Goal: Navigation & Orientation: Find specific page/section

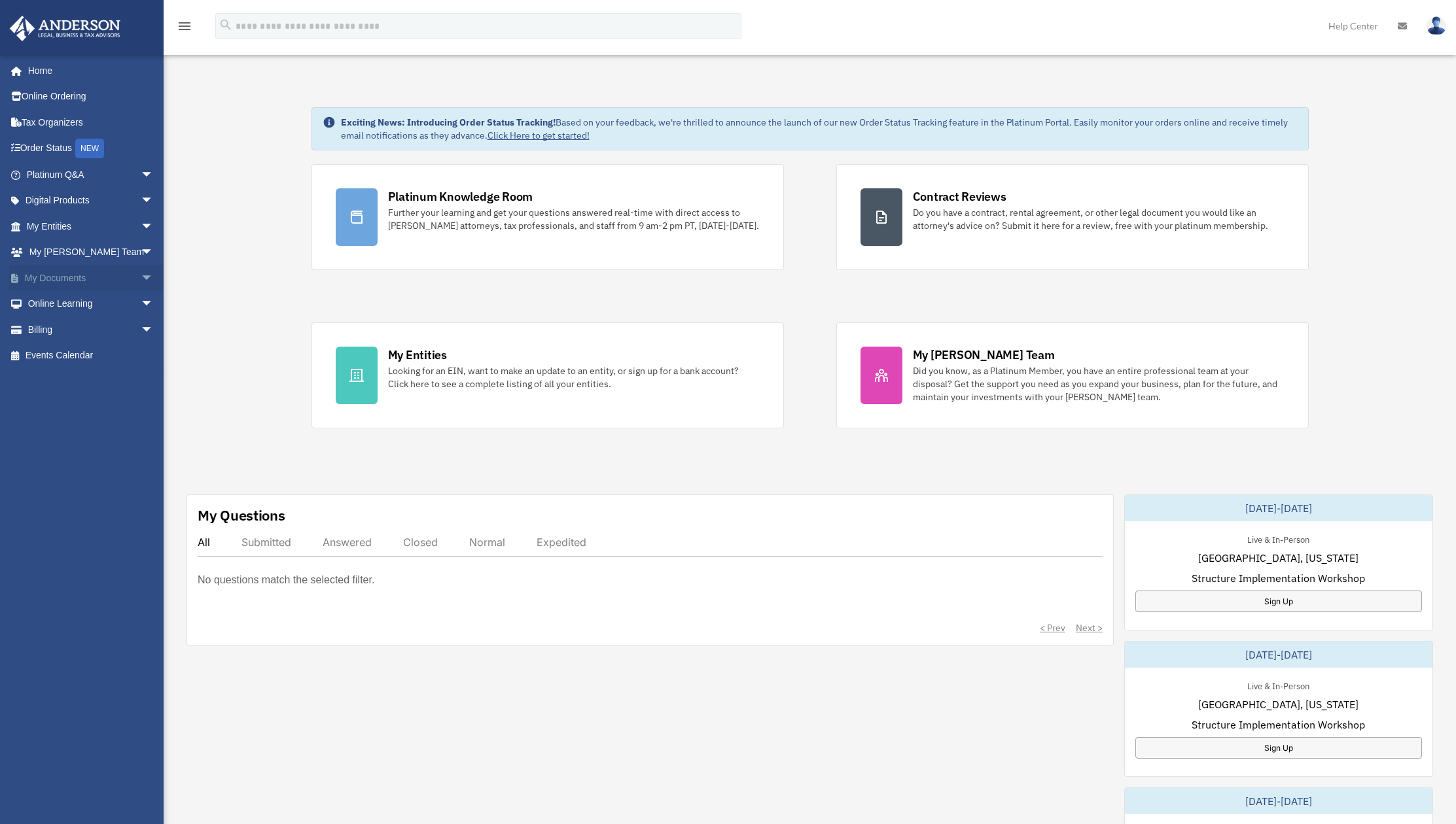
click at [93, 274] on link "My Documents arrow_drop_down" at bounding box center [91, 277] width 164 height 26
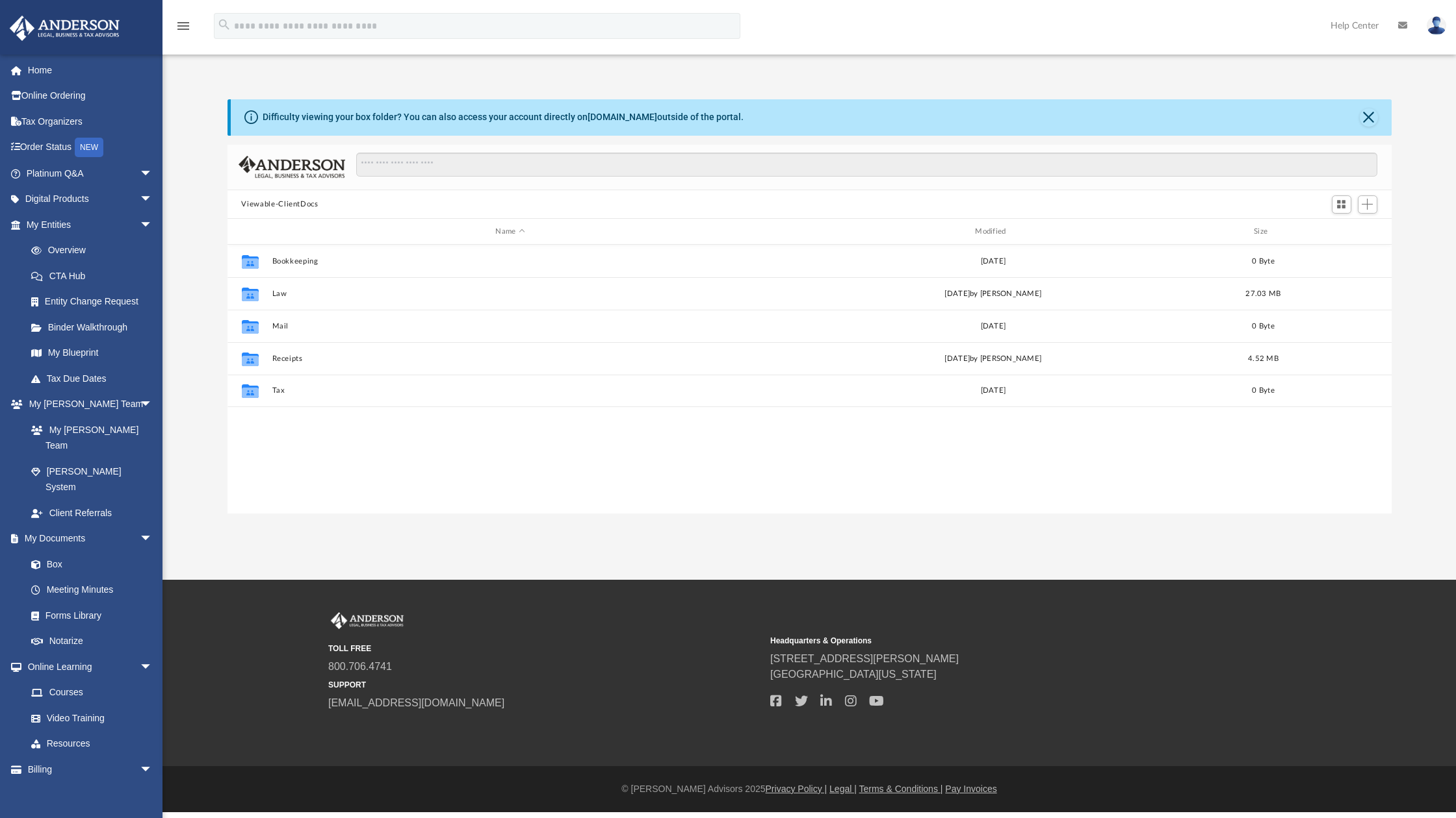
scroll to position [285, 1154]
click at [282, 293] on button "Law" at bounding box center [510, 293] width 477 height 8
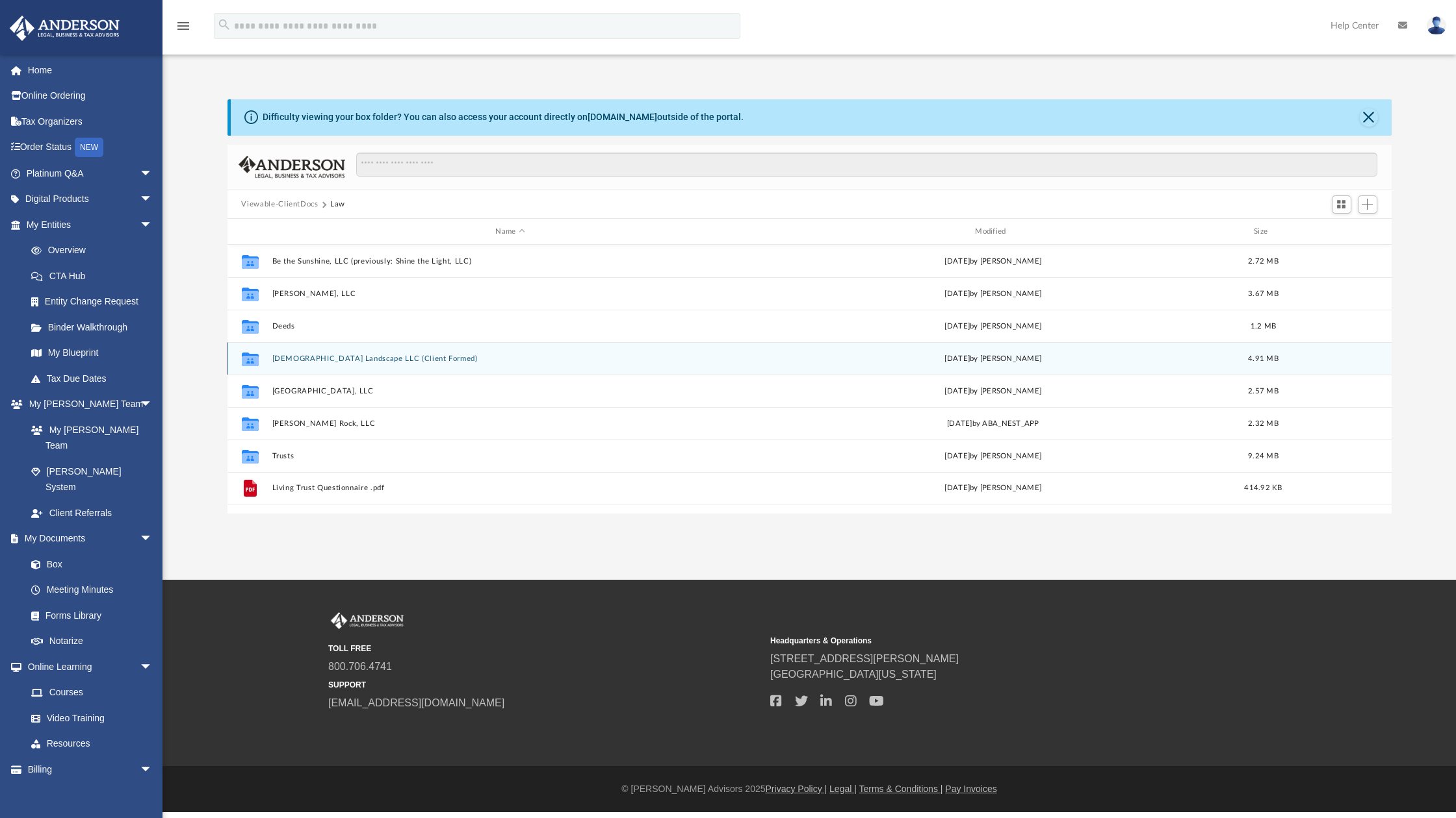
click at [445, 364] on div "Collaborated Folder Lady Landscape LLC (Client Formed) Wed Apr 9 2025 by Samant…" at bounding box center [809, 359] width 1164 height 33
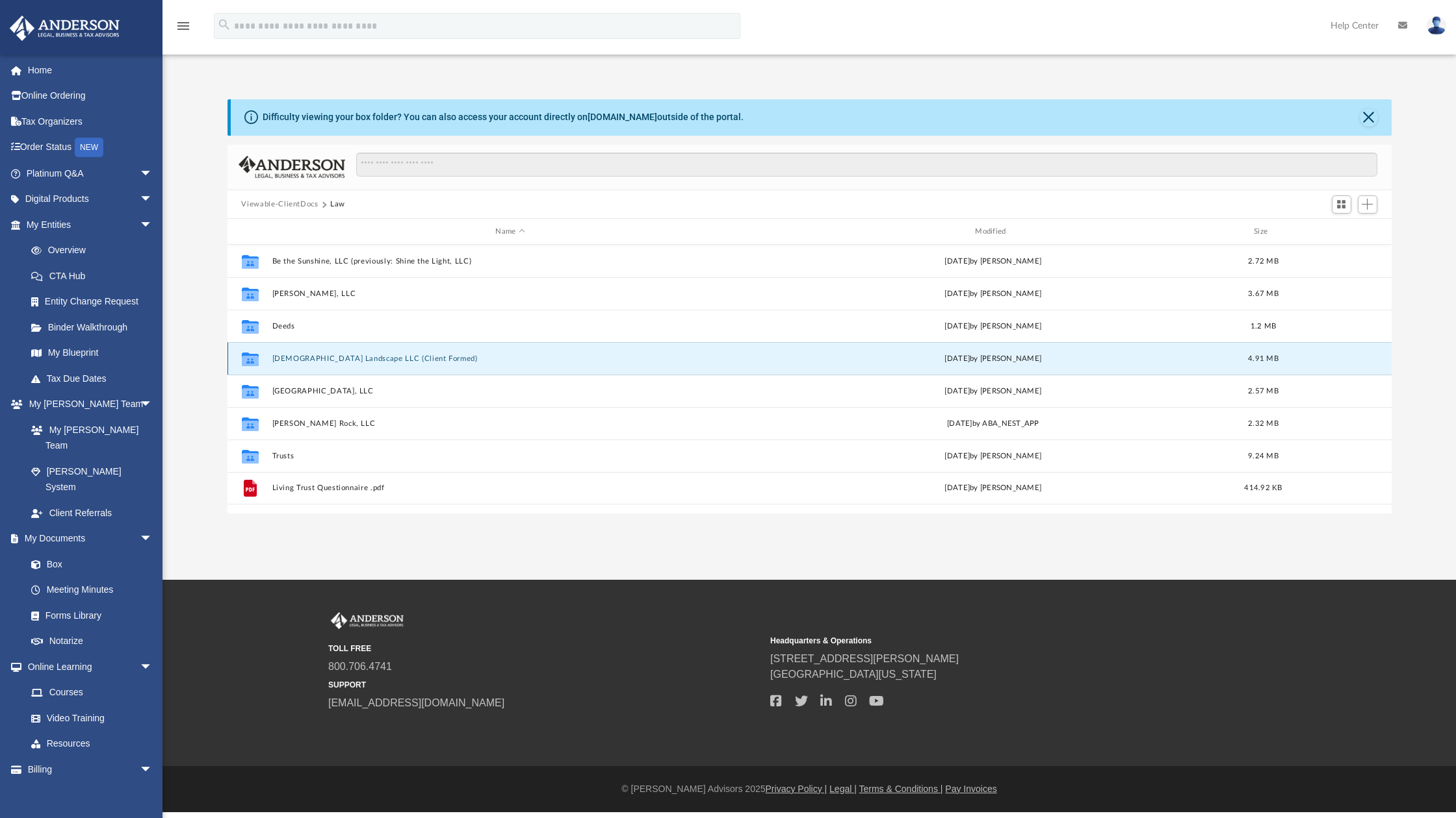
click at [445, 364] on div "Collaborated Folder [DEMOGRAPHIC_DATA] Landscape LLC (Client Formed) [DATE] by …" at bounding box center [809, 359] width 1164 height 33
click at [324, 357] on button "[DEMOGRAPHIC_DATA] Landscape LLC (Client Formed)" at bounding box center [510, 358] width 477 height 8
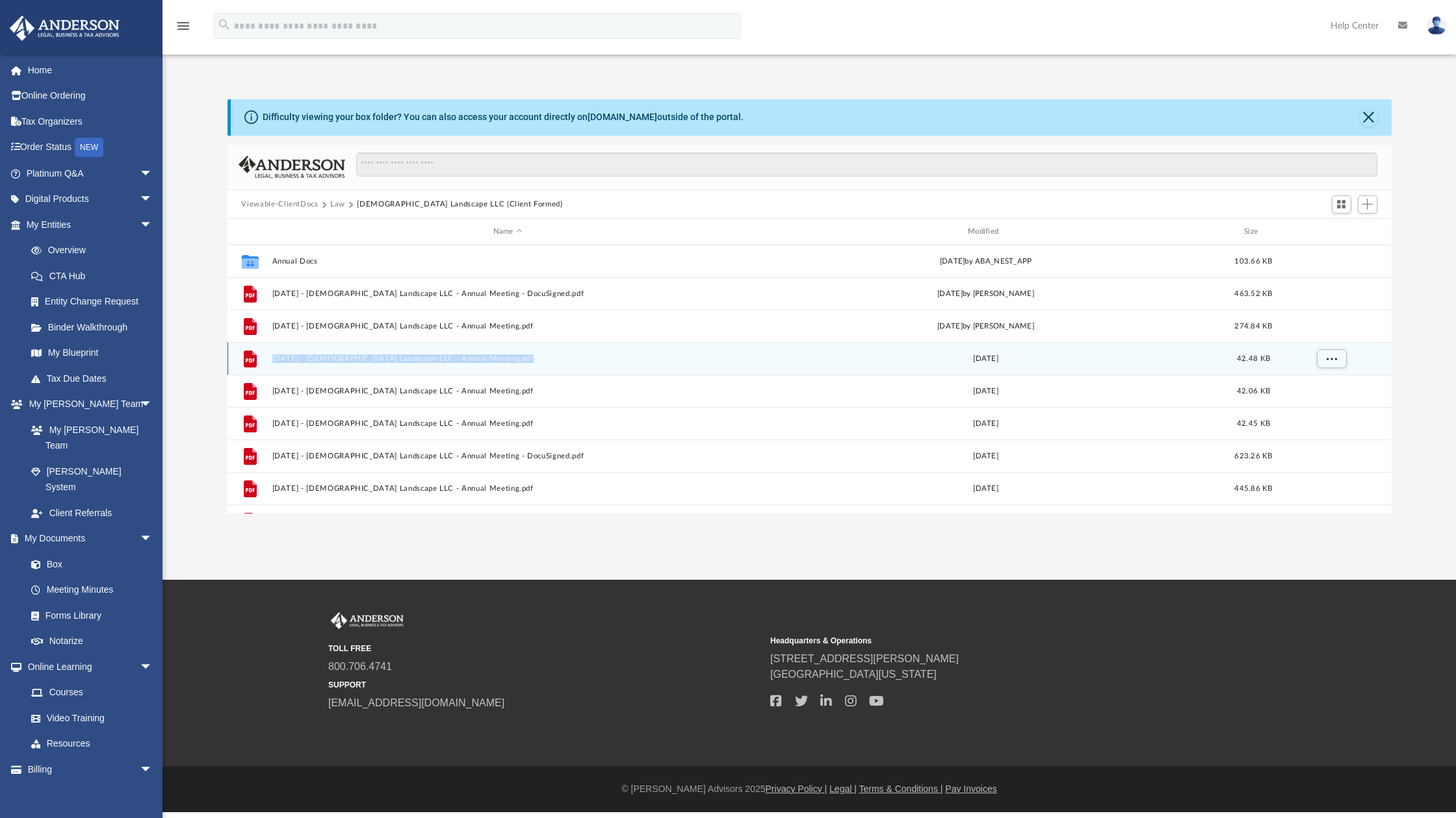
click at [314, 359] on button "[DATE] - [DEMOGRAPHIC_DATA] Landscape LLC - Annual Meeting.pdf" at bounding box center [508, 358] width 472 height 8
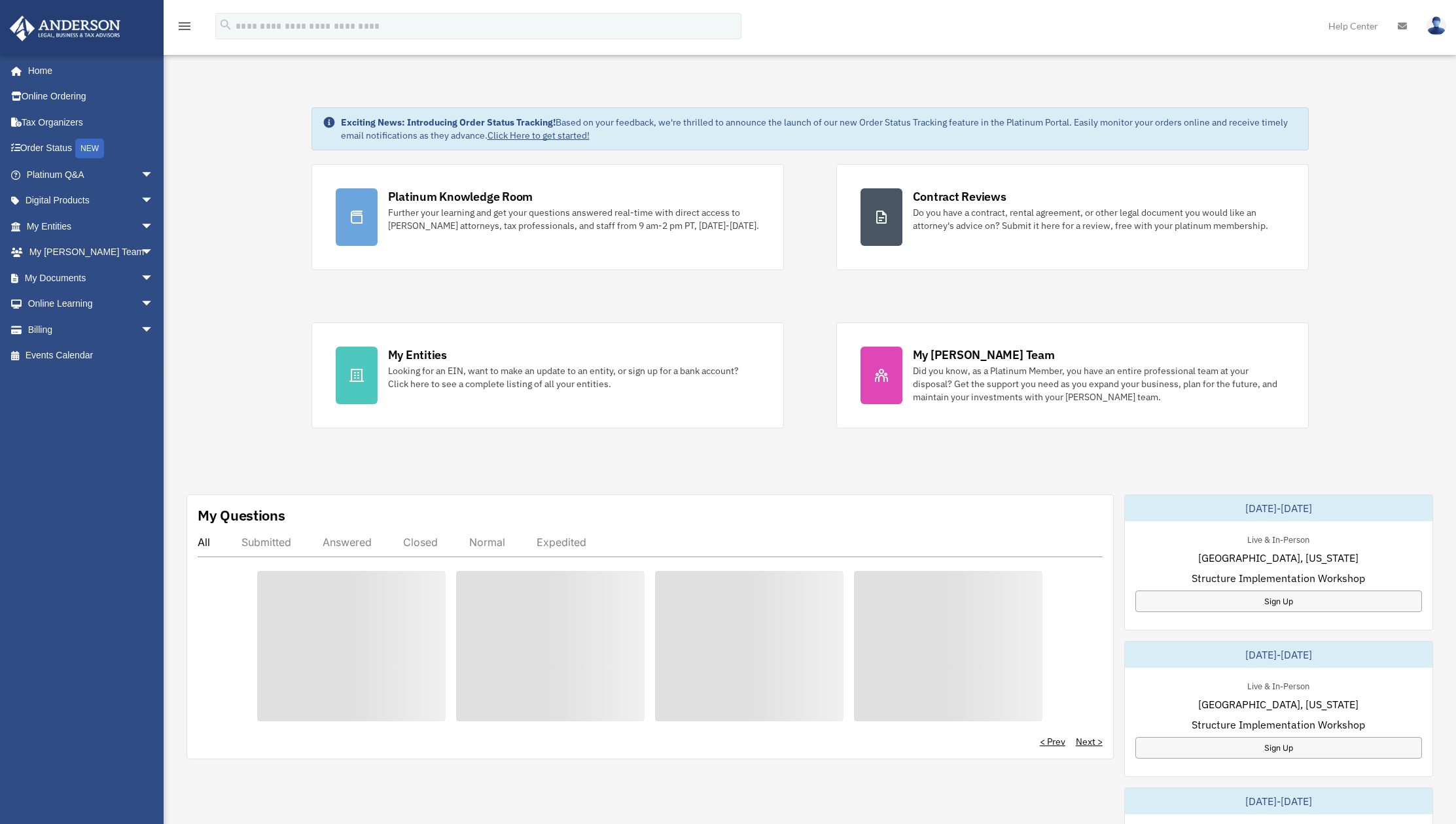
click at [1382, 166] on div "Exciting News: Introducing Order Status Tracking! Based on your feedback, we're…" at bounding box center [810, 662] width 1312 height 1176
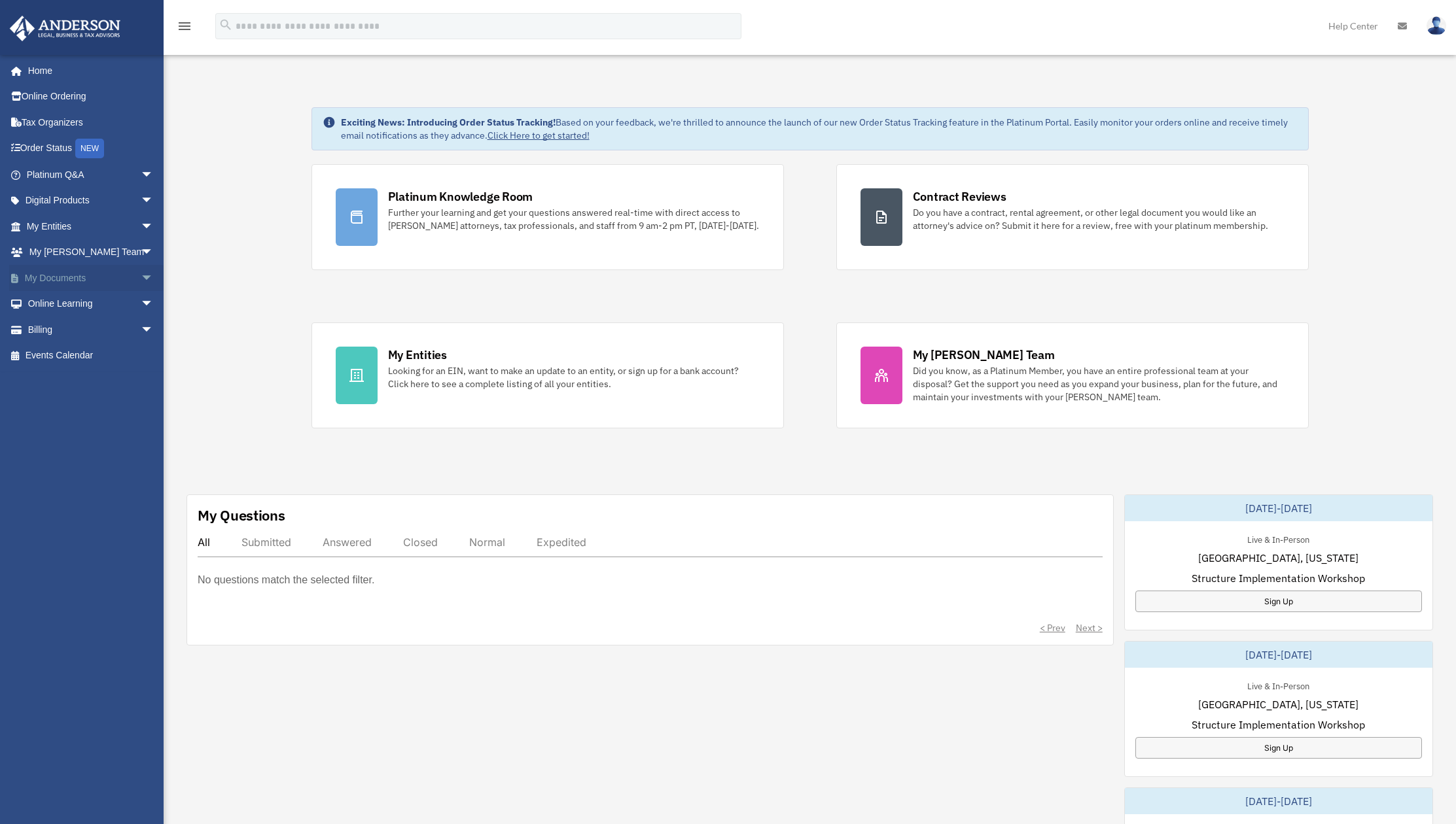
click at [114, 284] on link "My Documents arrow_drop_down" at bounding box center [91, 277] width 164 height 26
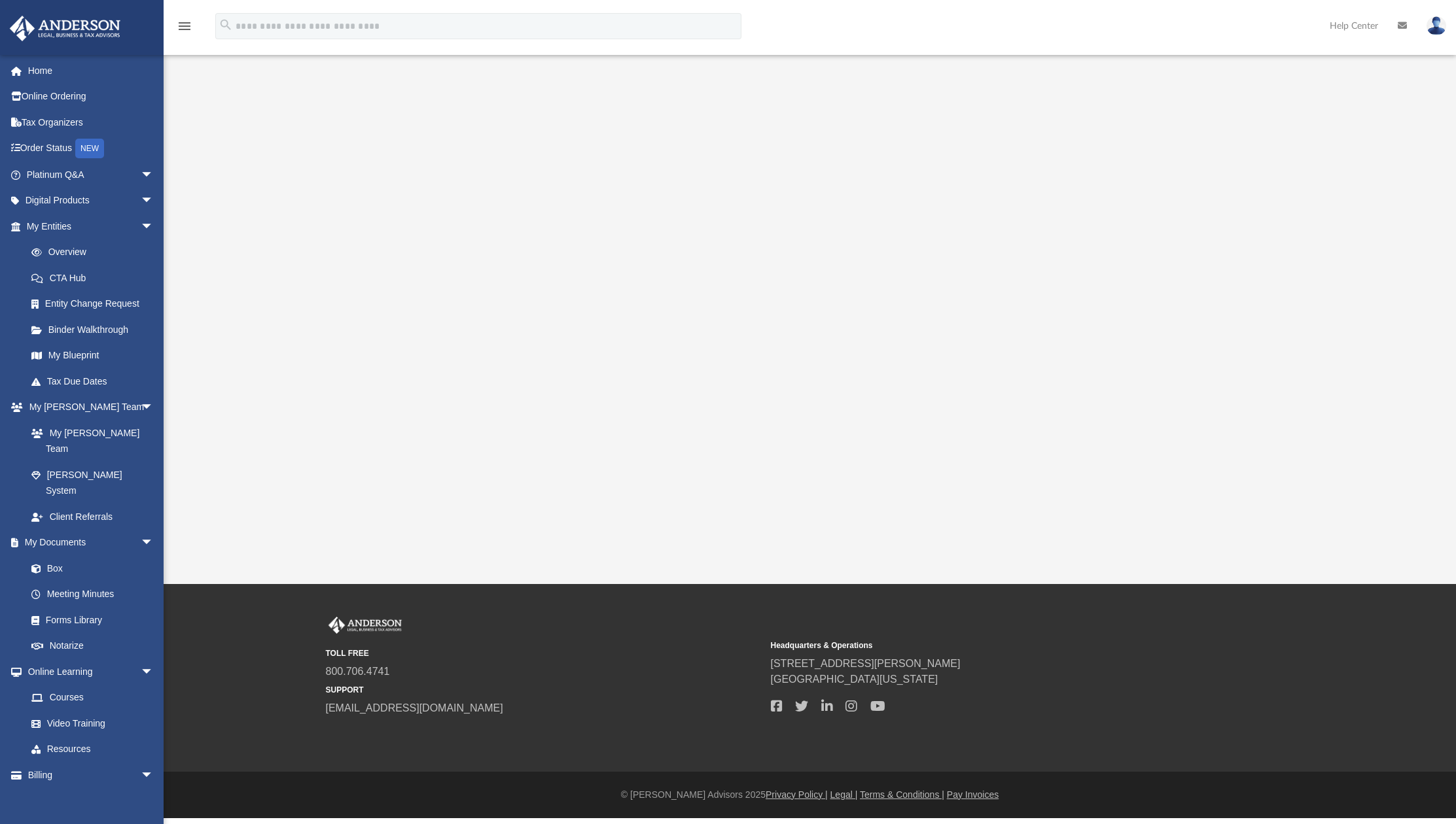
click at [138, 277] on link "CTA Hub" at bounding box center [95, 277] width 155 height 26
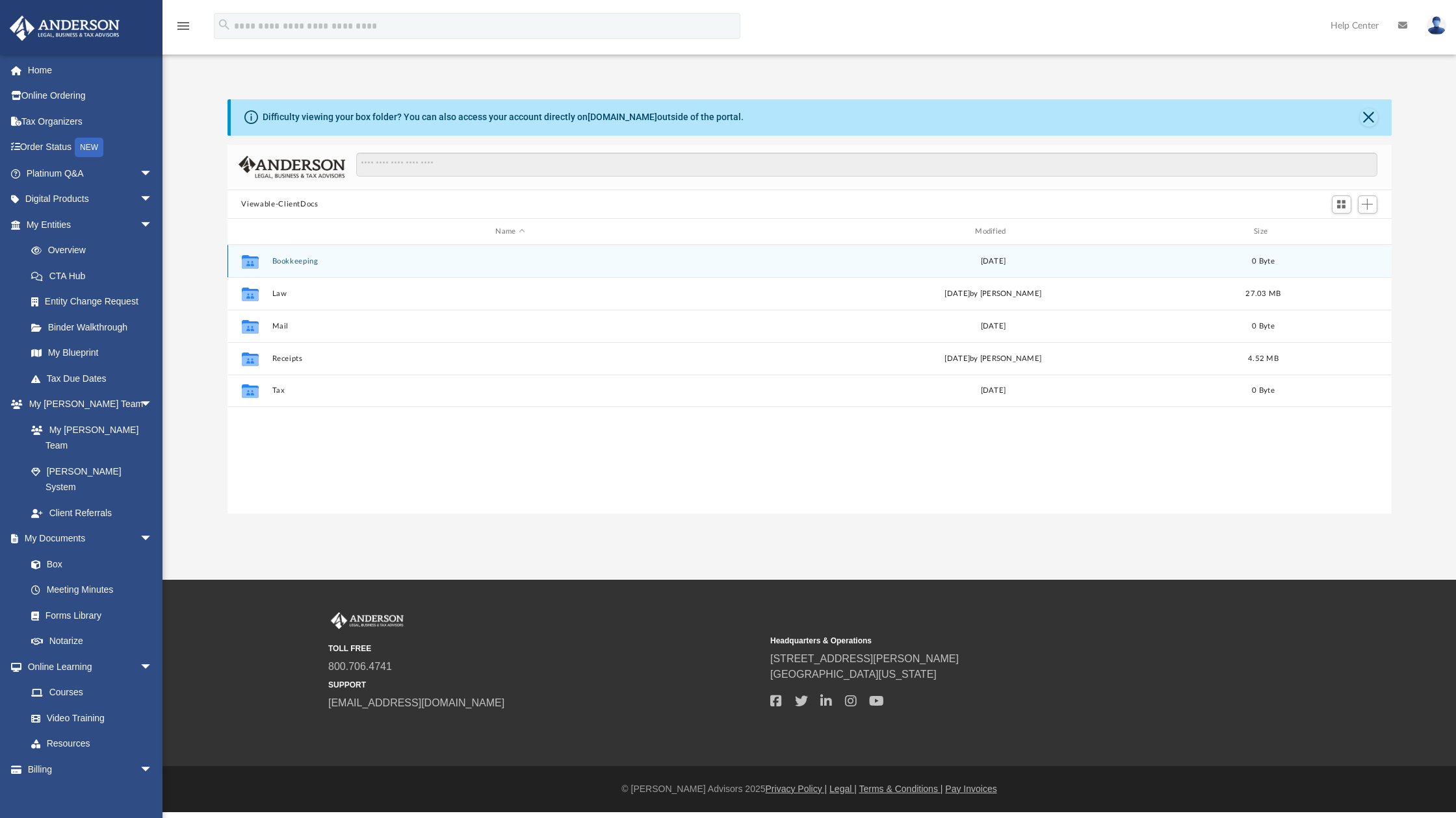
scroll to position [285, 1154]
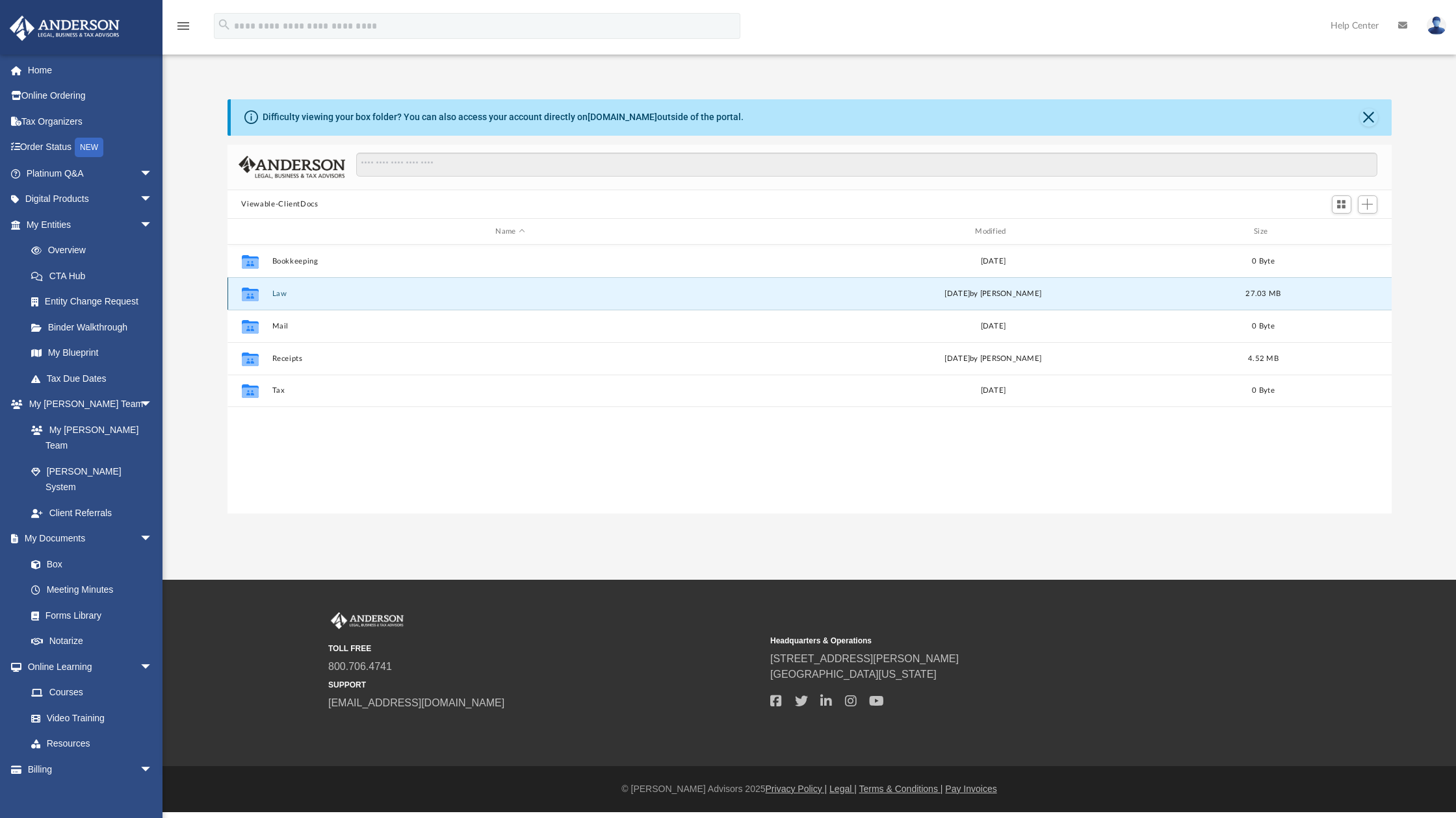
click at [276, 294] on button "Law" at bounding box center [510, 293] width 477 height 8
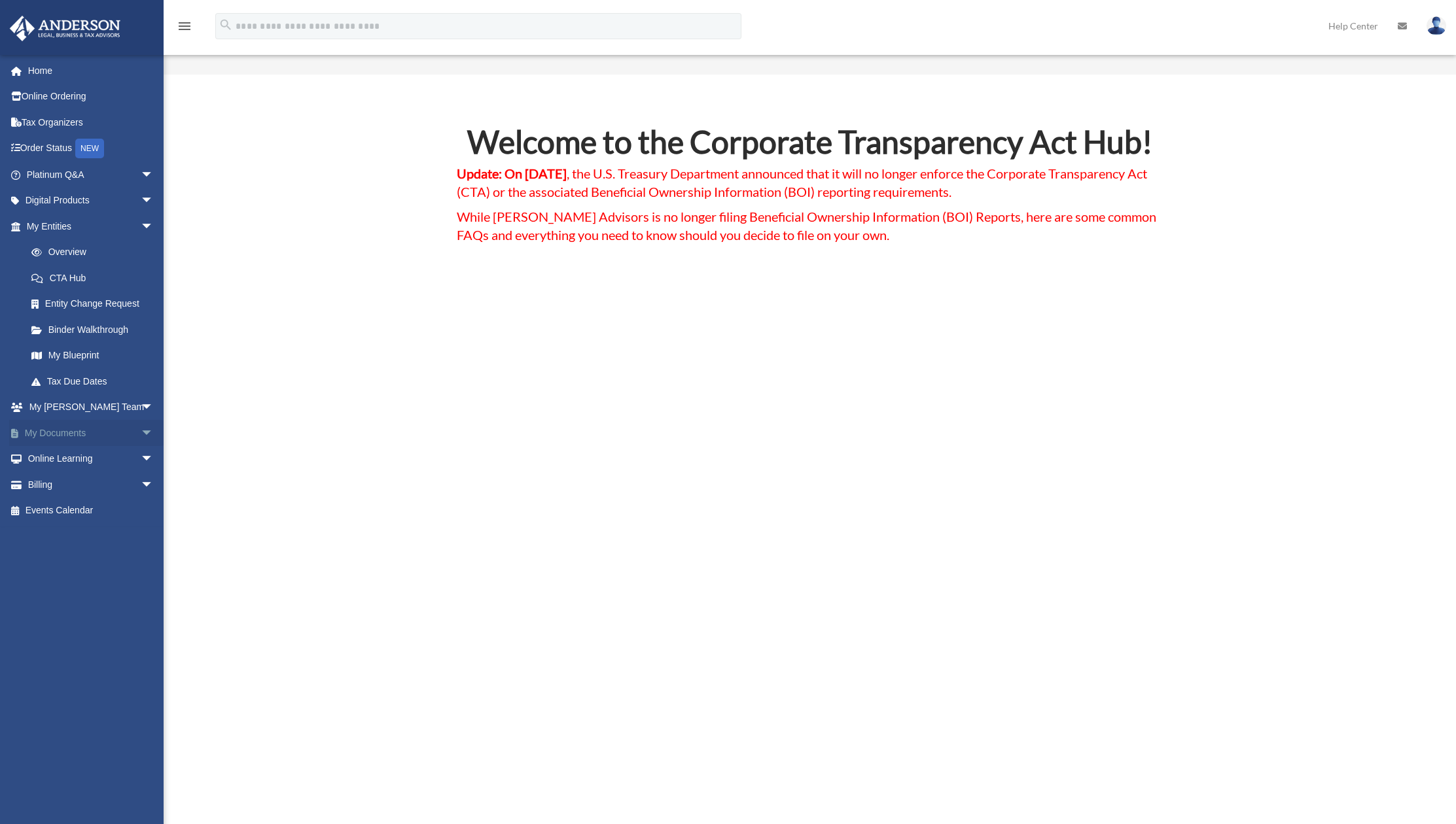
click at [92, 434] on link "My Documents arrow_drop_down" at bounding box center [91, 433] width 164 height 26
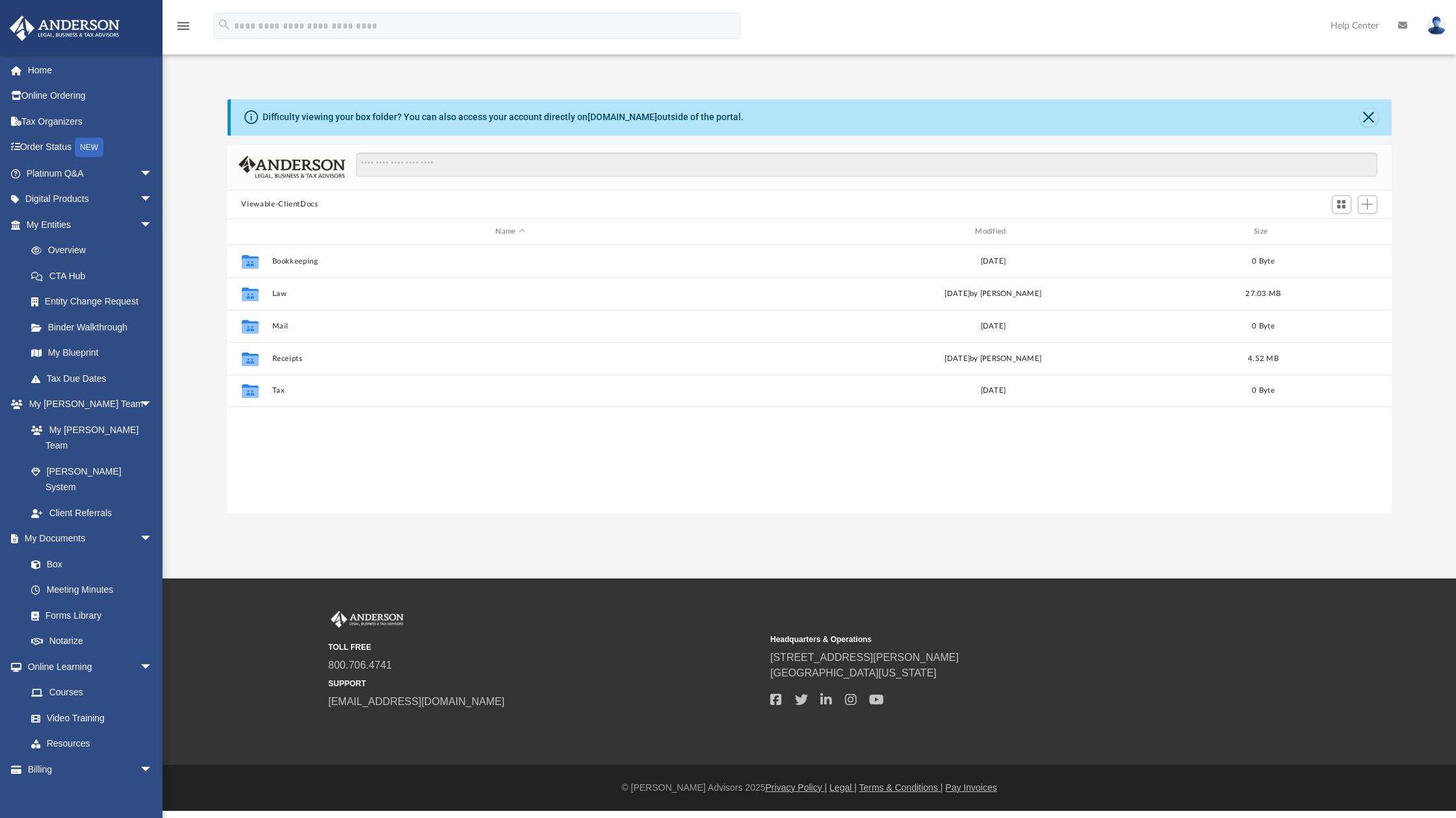
scroll to position [285, 1154]
click at [278, 295] on button "Law" at bounding box center [510, 293] width 477 height 8
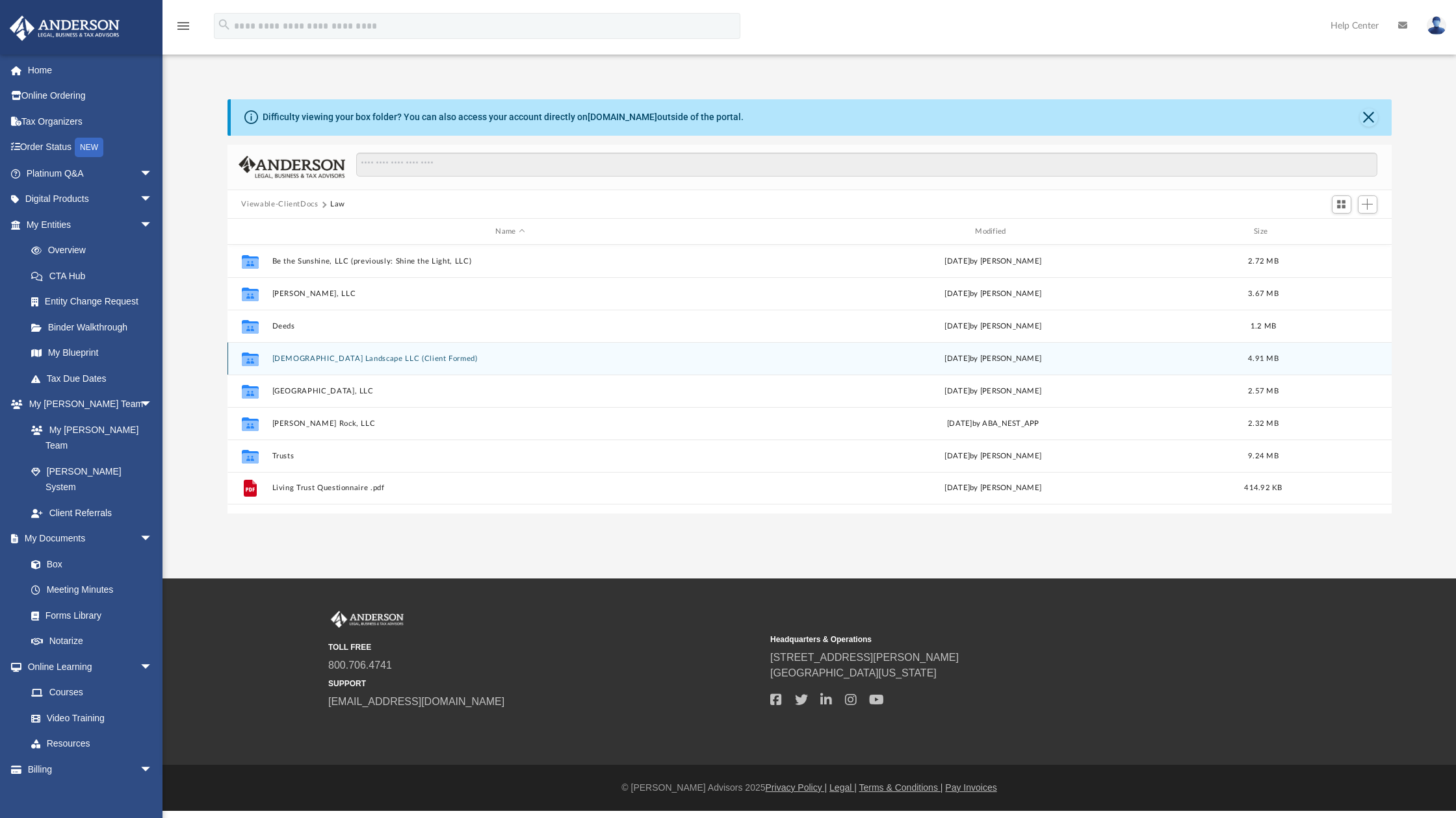
click at [312, 360] on button "[DEMOGRAPHIC_DATA] Landscape LLC (Client Formed)" at bounding box center [510, 358] width 477 height 8
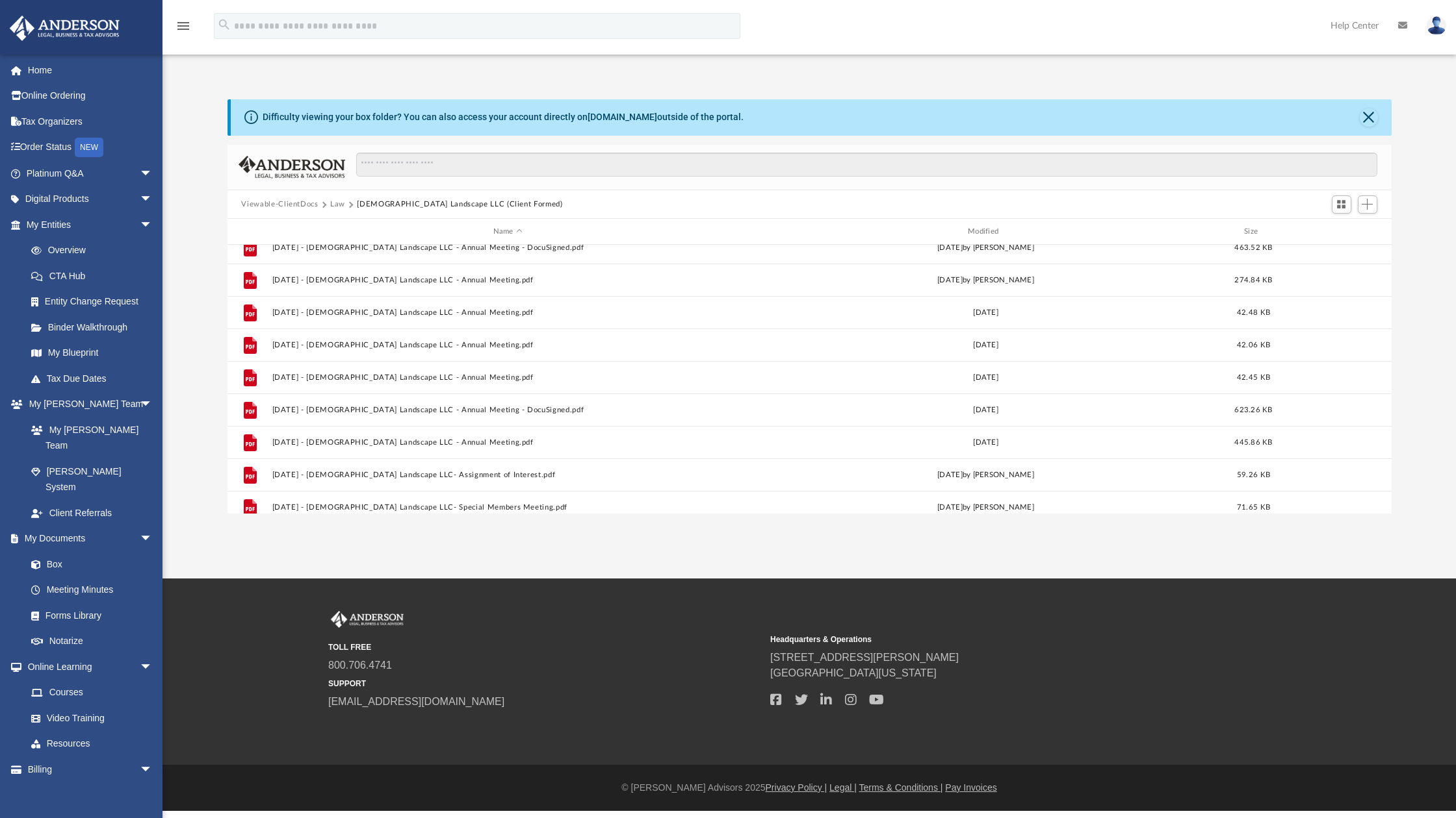
scroll to position [0, 0]
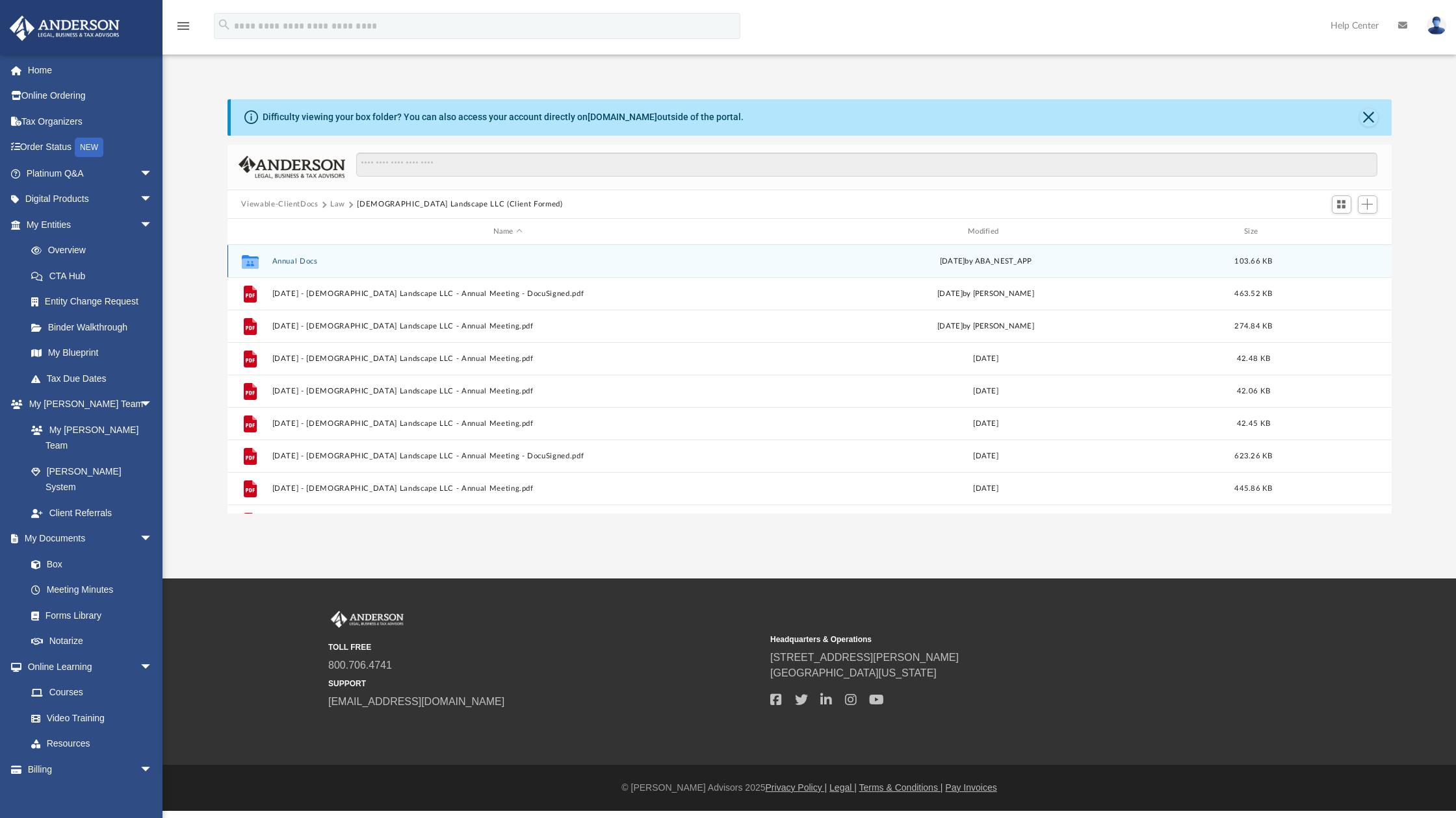
click at [296, 263] on button "Annual Docs" at bounding box center [508, 261] width 472 height 8
